Goal: Find specific page/section: Find specific page/section

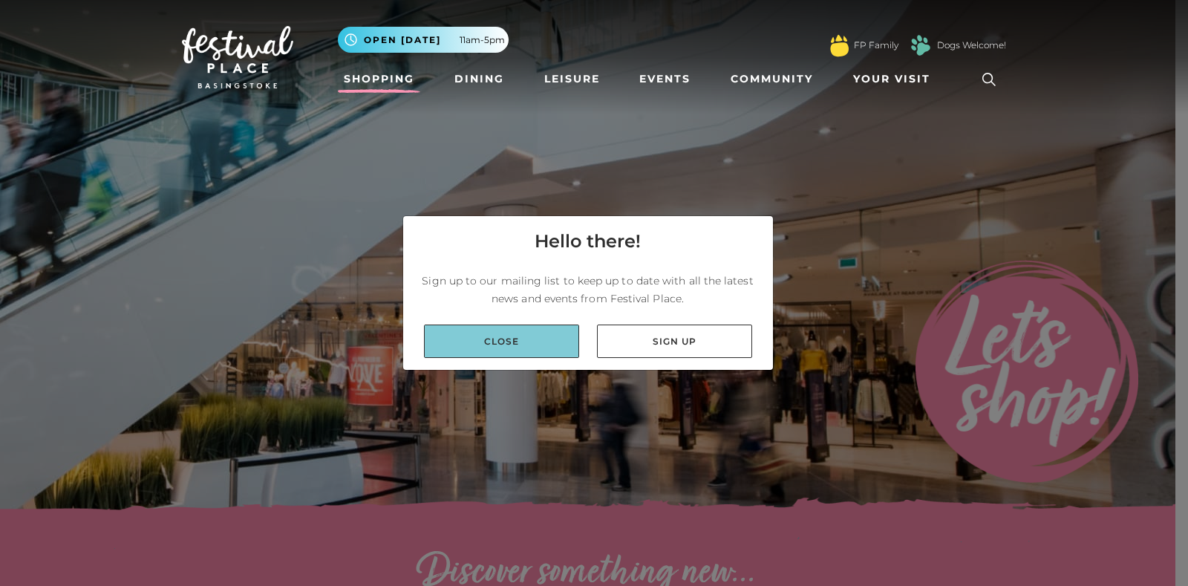
click at [544, 330] on link "Close" at bounding box center [501, 341] width 155 height 33
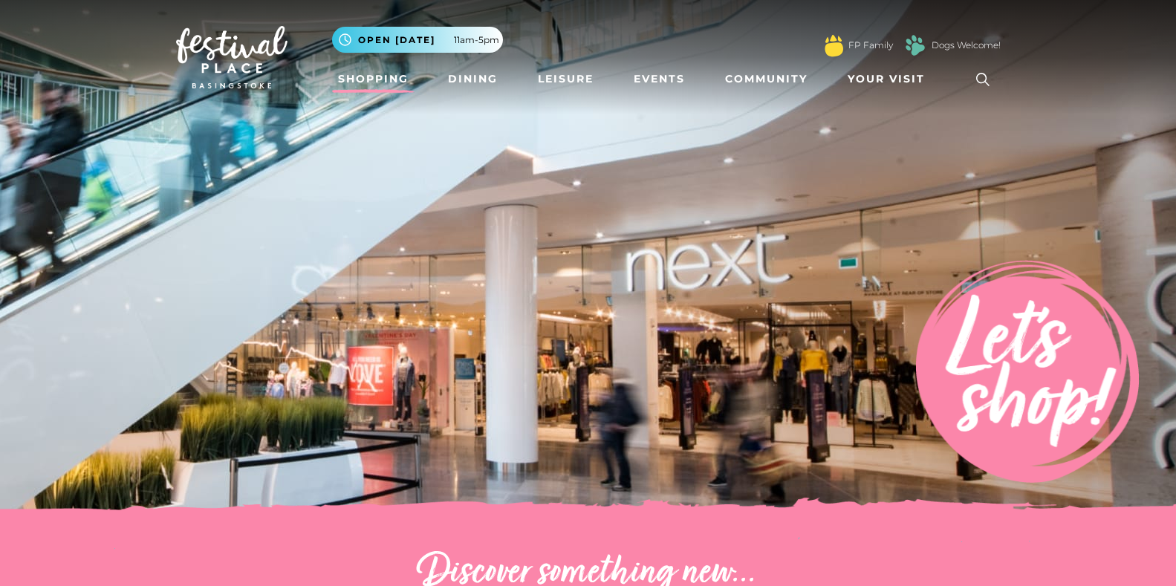
click at [980, 76] on icon at bounding box center [982, 79] width 22 height 22
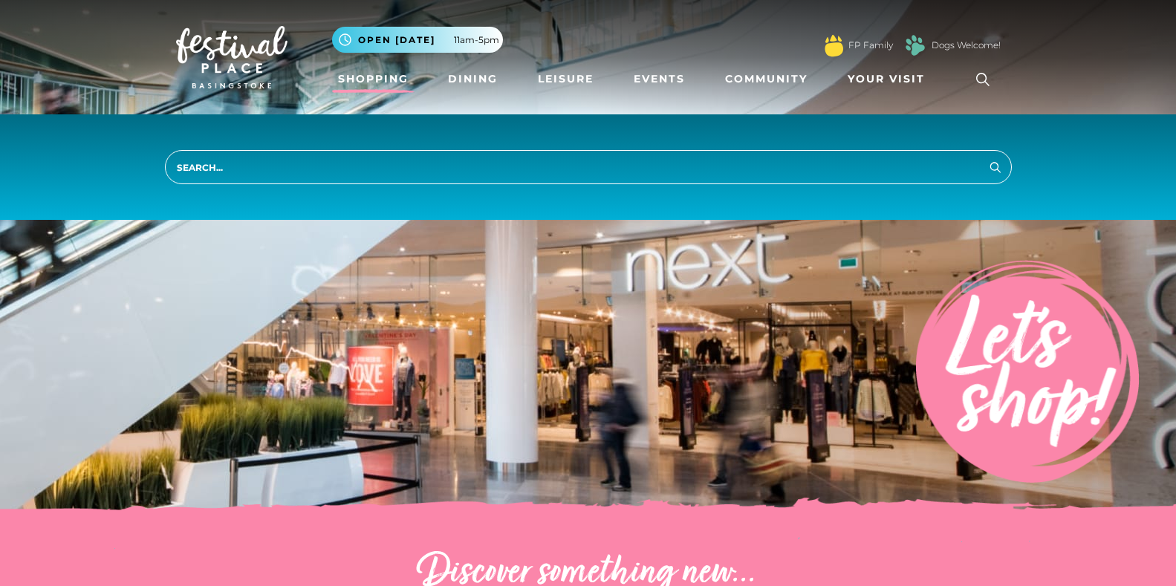
click at [756, 181] on input "search" at bounding box center [588, 167] width 847 height 34
type input "optician"
click at [986, 157] on button "Search" at bounding box center [995, 166] width 18 height 19
